Goal: Information Seeking & Learning: Learn about a topic

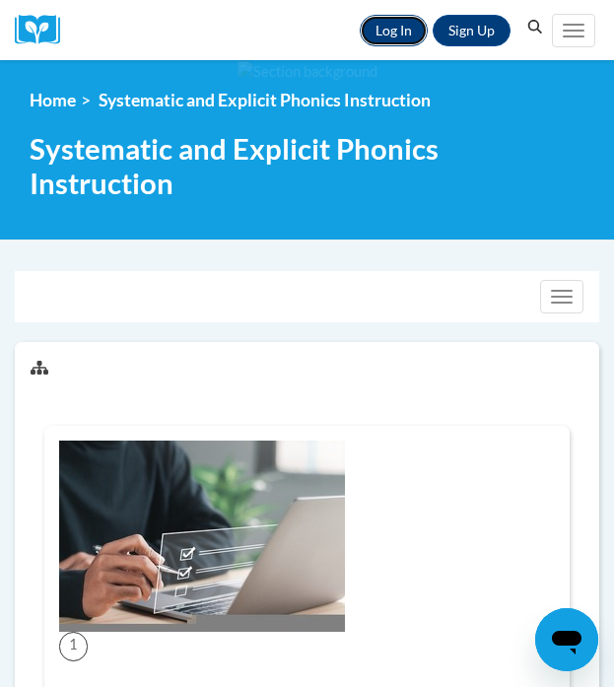
click at [394, 34] on link "Log In" at bounding box center [394, 31] width 68 height 32
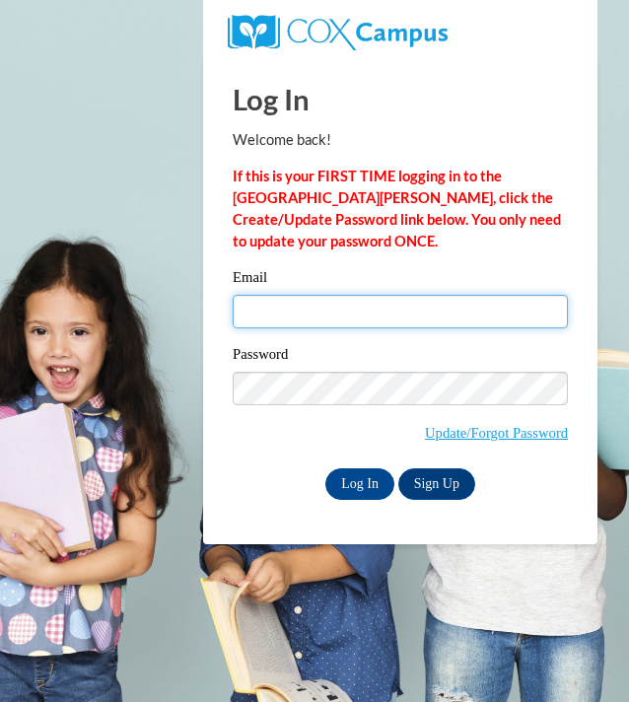
click at [269, 313] on input "Email" at bounding box center [400, 312] width 335 height 34
type input "dawnmueller@sasd.net"
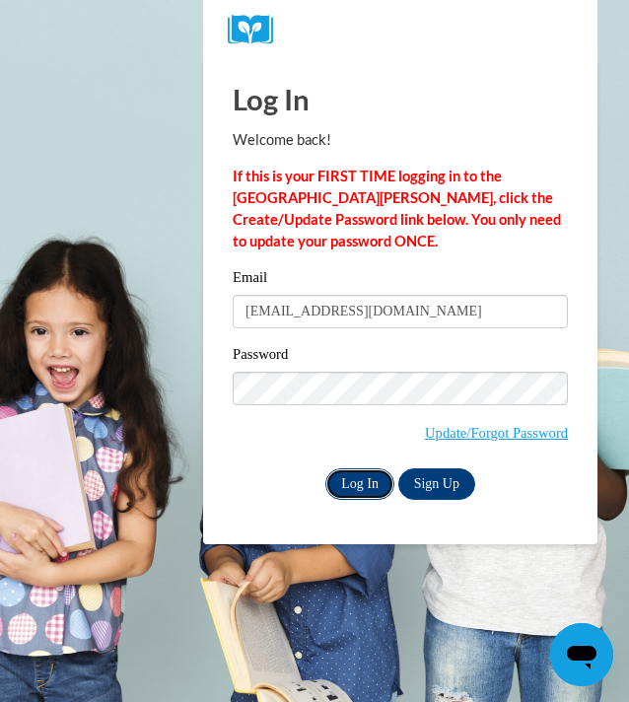
click at [358, 479] on input "Log In" at bounding box center [359, 484] width 69 height 32
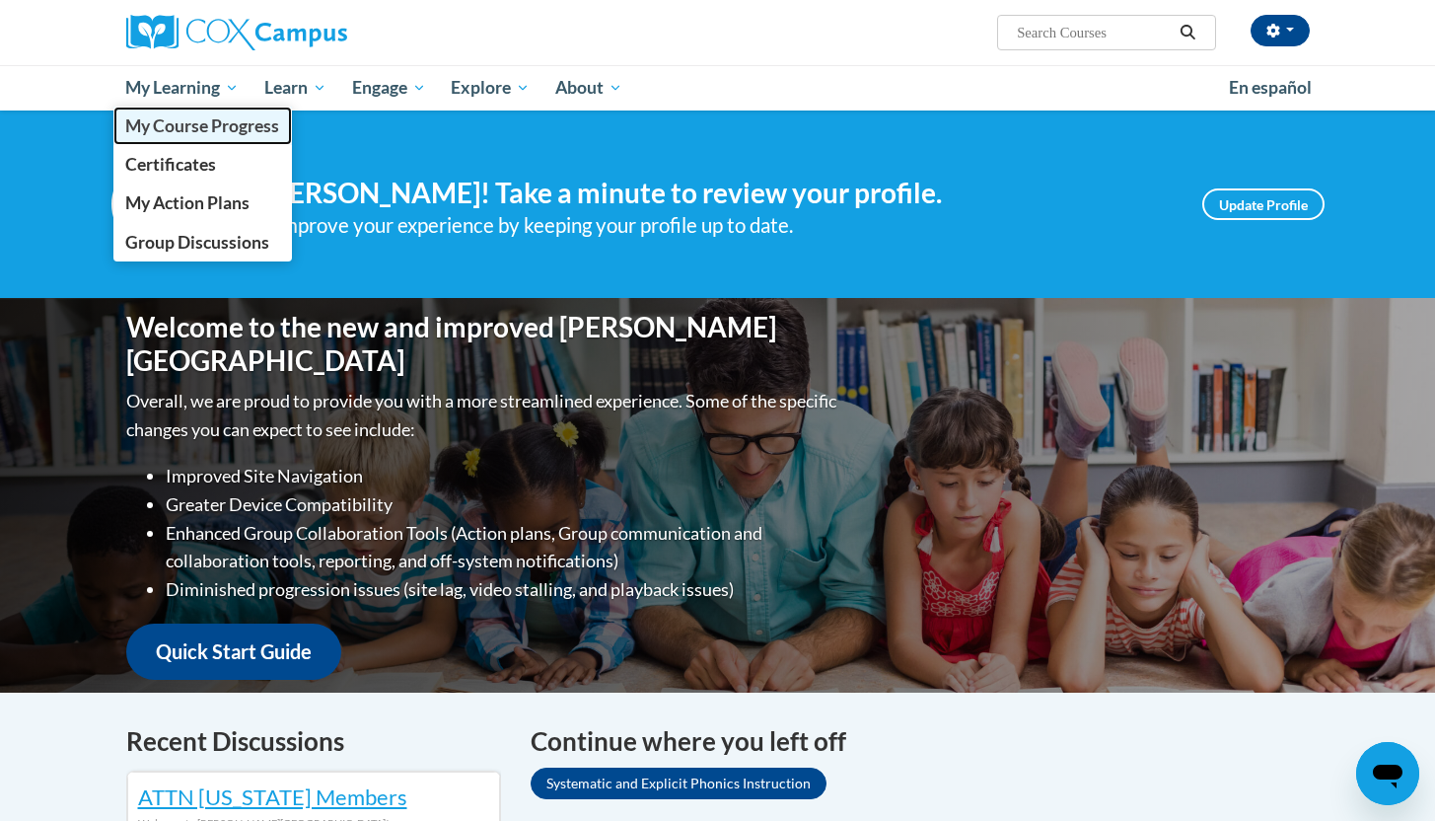
click at [209, 129] on span "My Course Progress" at bounding box center [202, 125] width 154 height 21
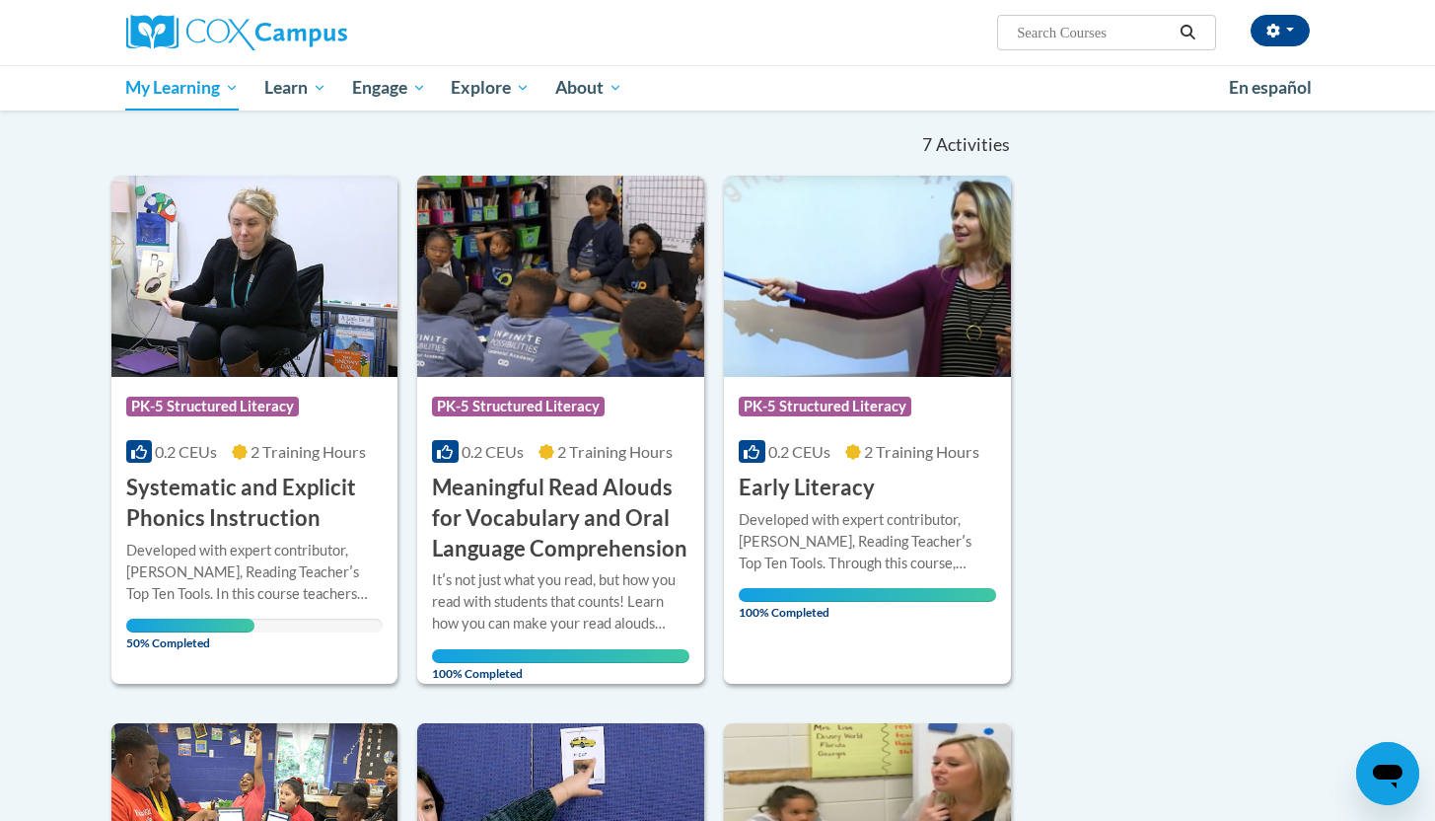
scroll to position [225, 0]
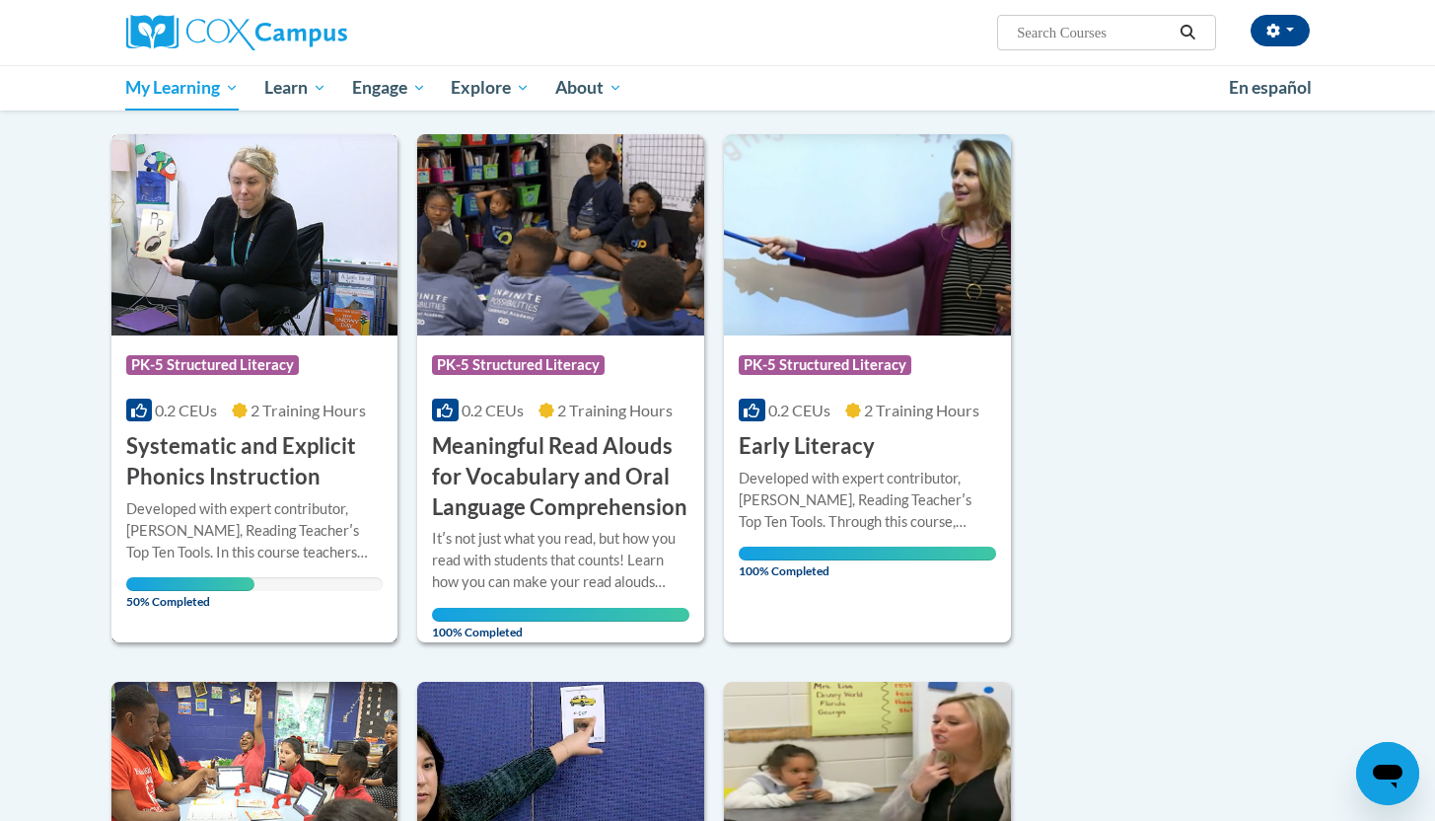
click at [180, 579] on span "50% Completed" at bounding box center [190, 593] width 128 height 32
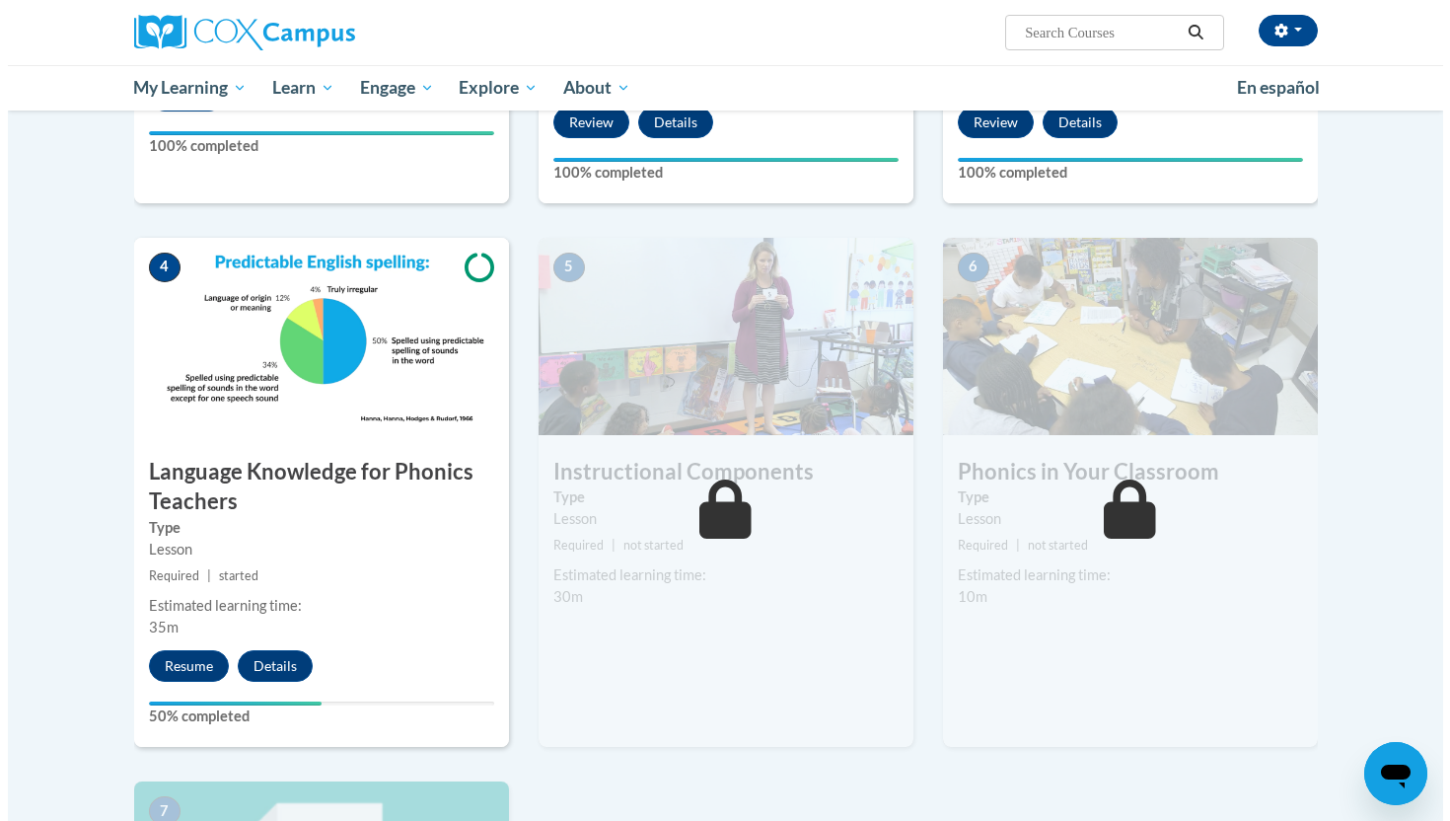
scroll to position [833, 0]
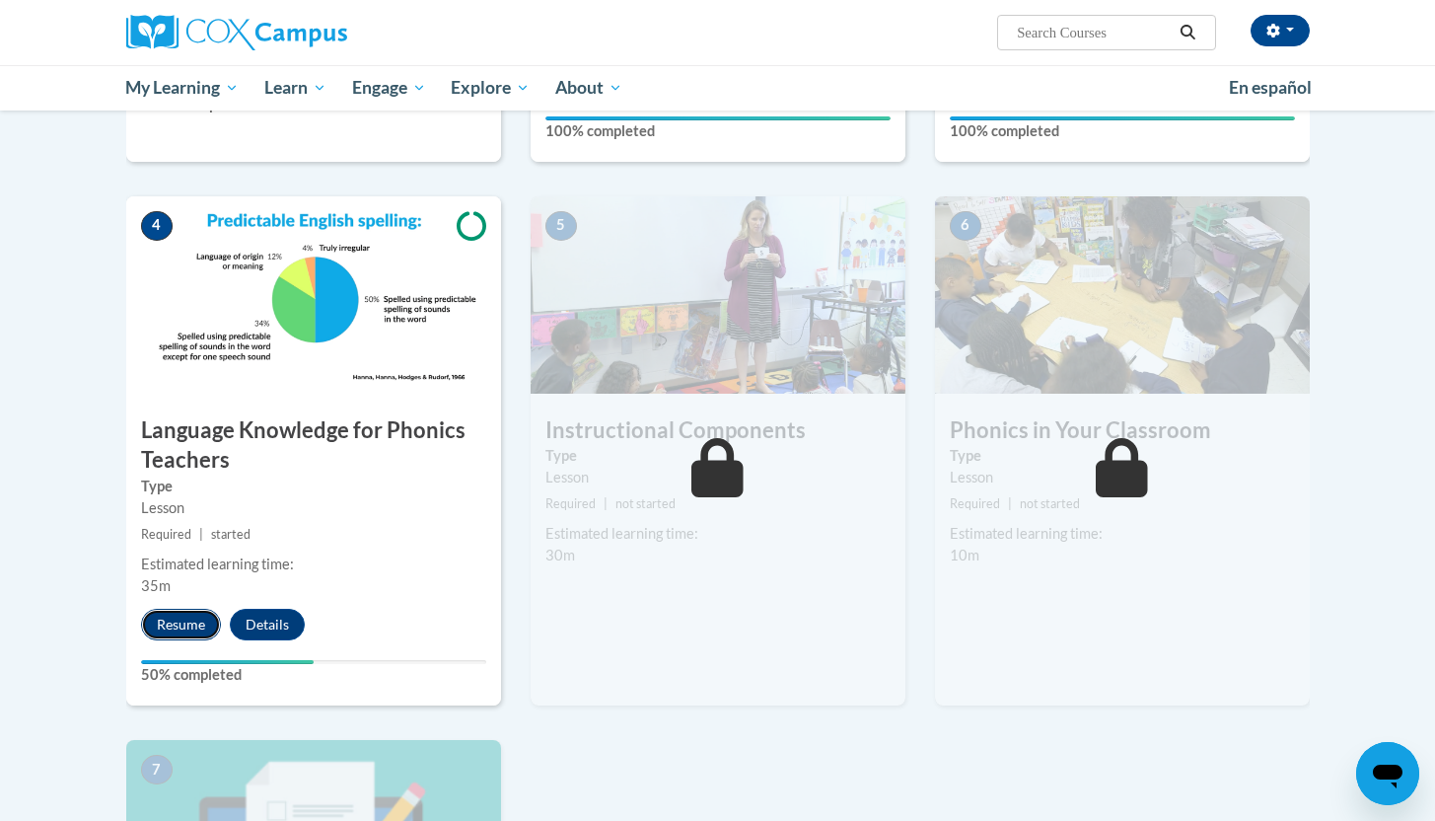
click at [187, 616] on button "Resume" at bounding box center [181, 625] width 80 height 32
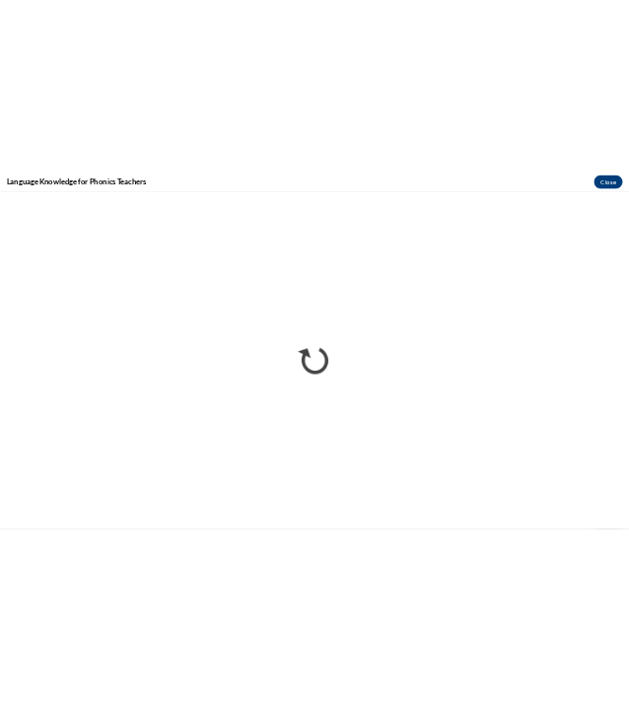
scroll to position [0, 0]
